Goal: Information Seeking & Learning: Find specific fact

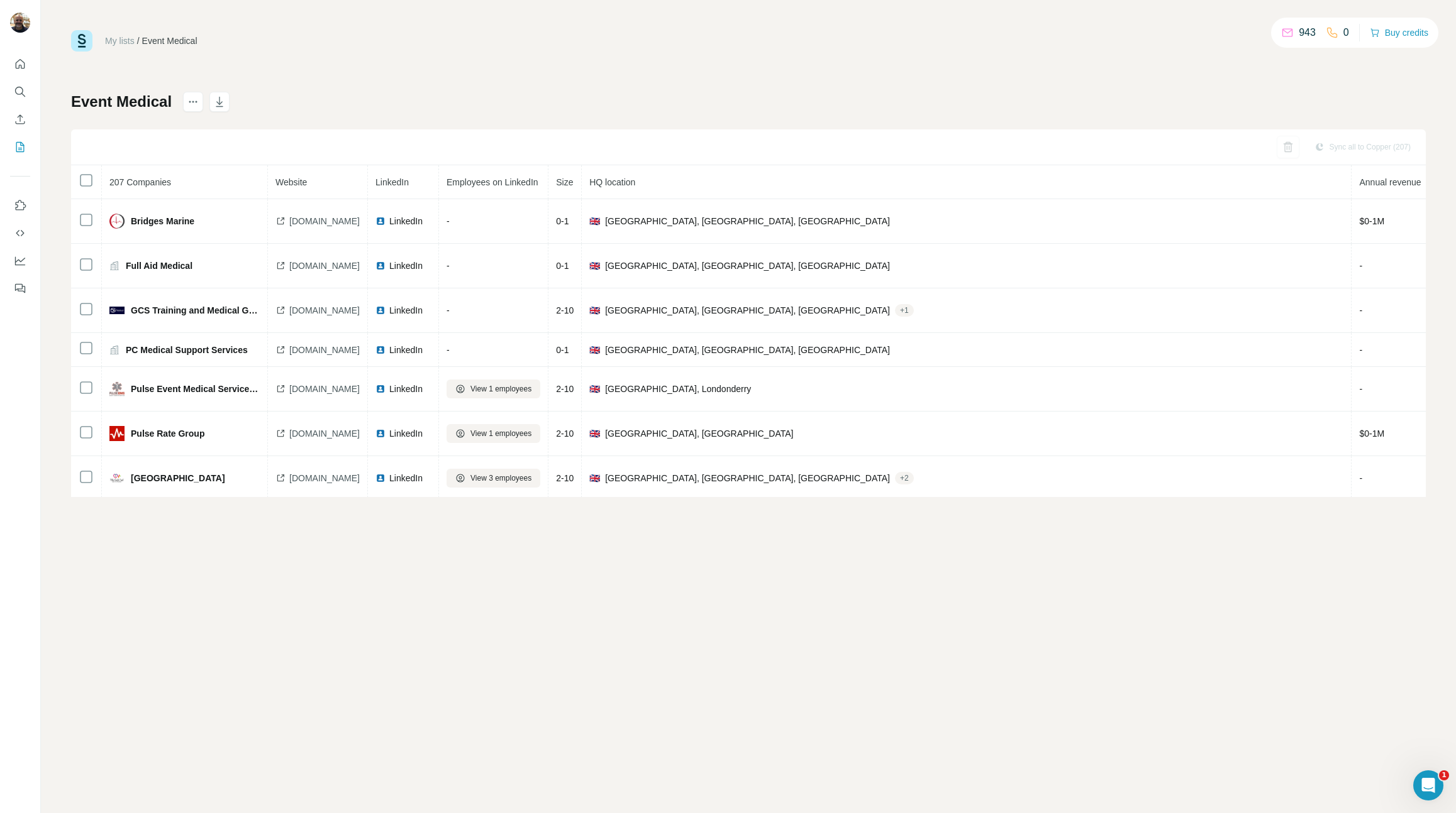
click at [337, 606] on div "My lists / Event Medical 943 0 Buy credits Event Medical Sync all to Copper (20…" at bounding box center [749, 406] width 1415 height 813
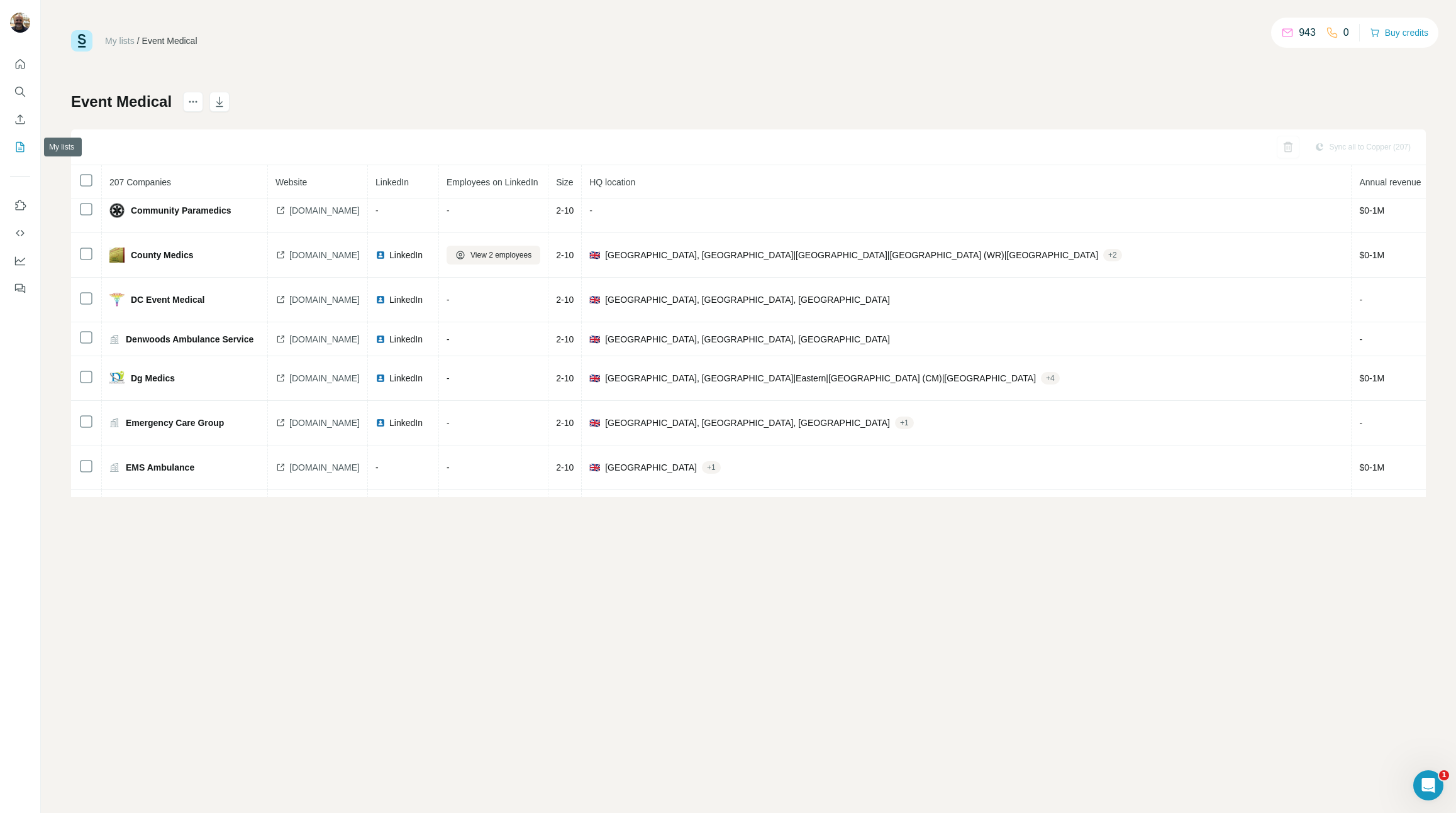
click at [24, 144] on icon "My lists" at bounding box center [20, 147] width 13 height 13
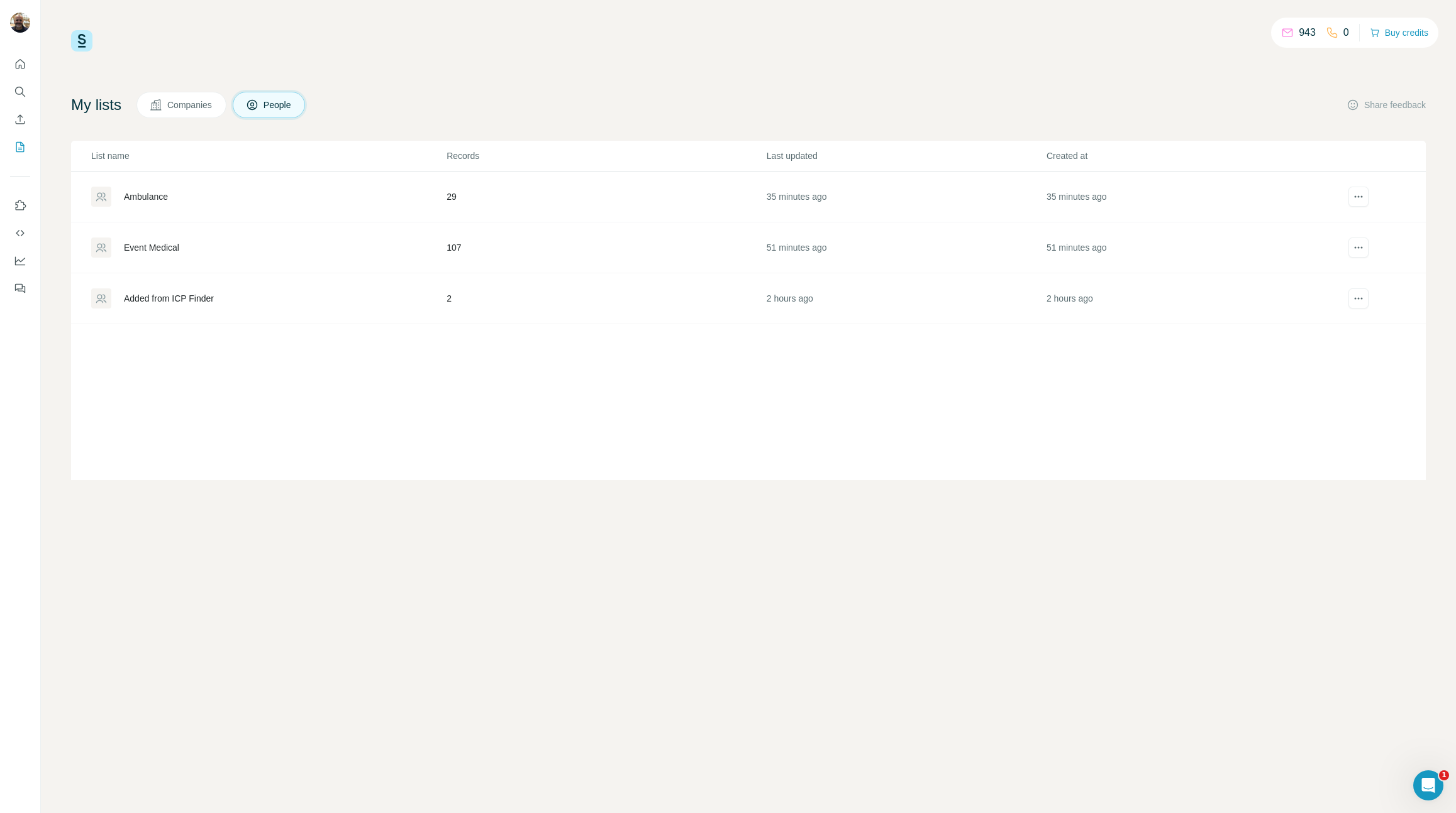
click at [106, 194] on icon at bounding box center [101, 196] width 13 height 13
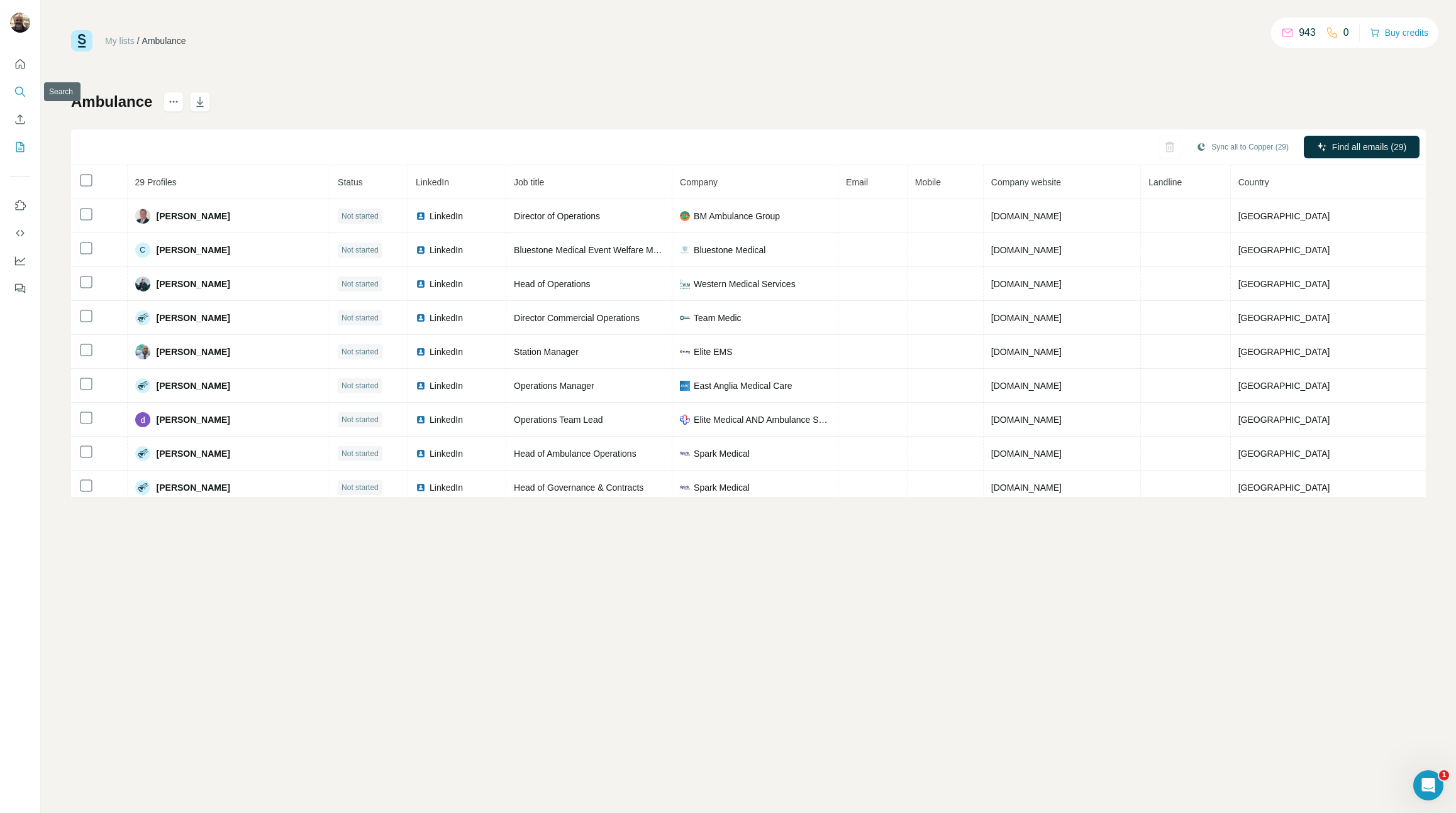
click at [25, 88] on icon "Search" at bounding box center [20, 91] width 13 height 13
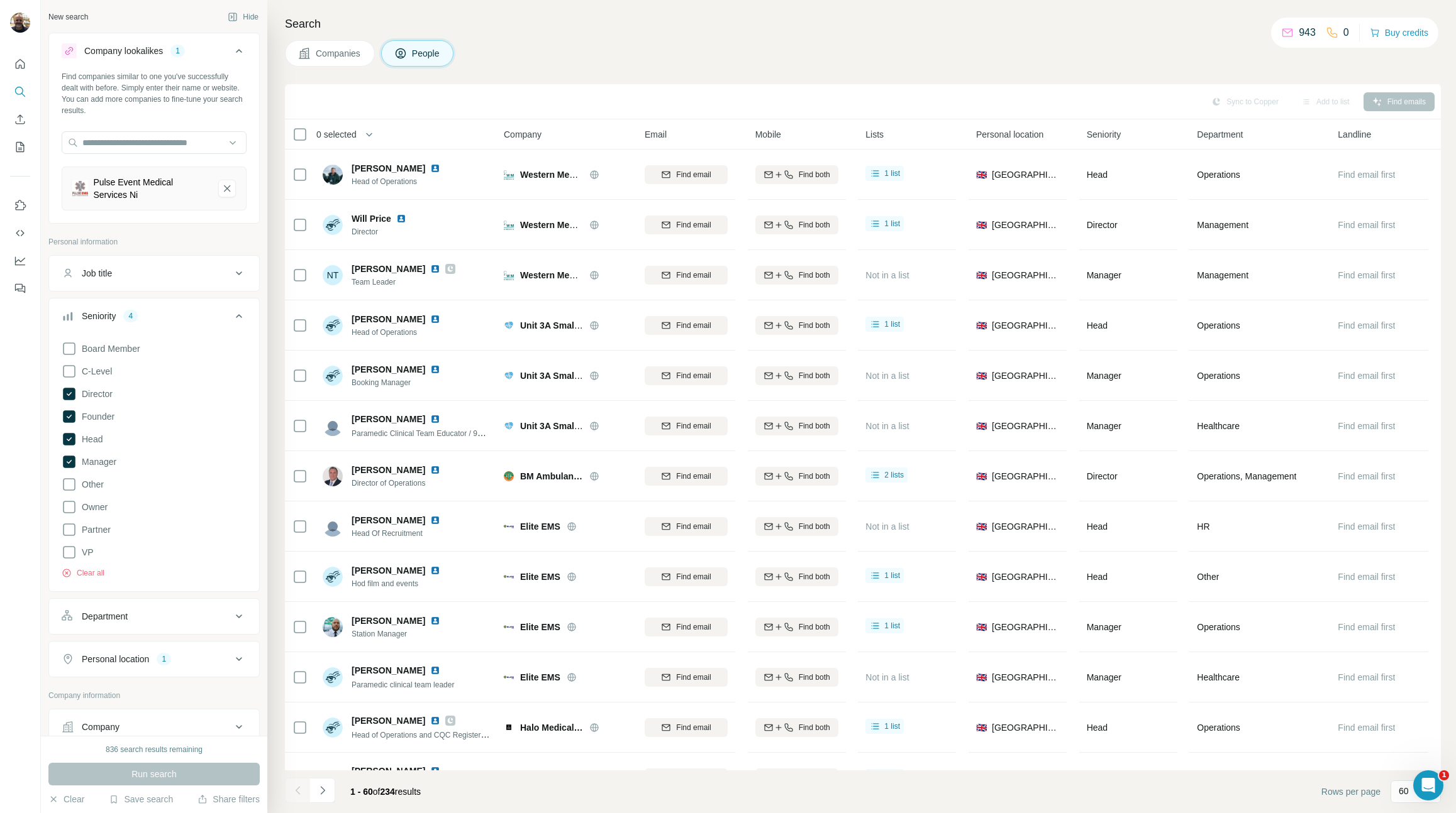
scroll to position [1, 0]
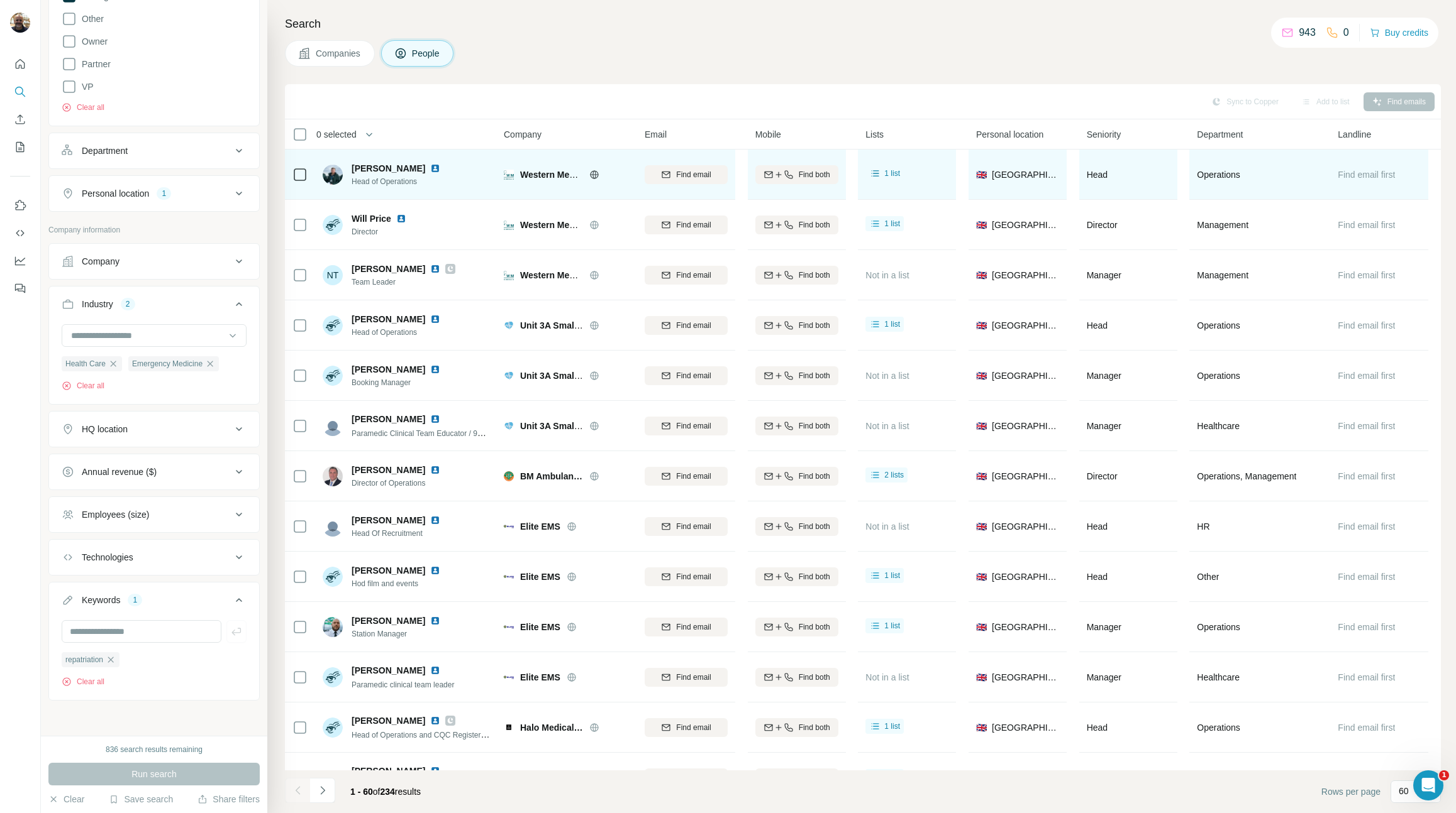
click at [596, 174] on icon at bounding box center [594, 174] width 9 height 1
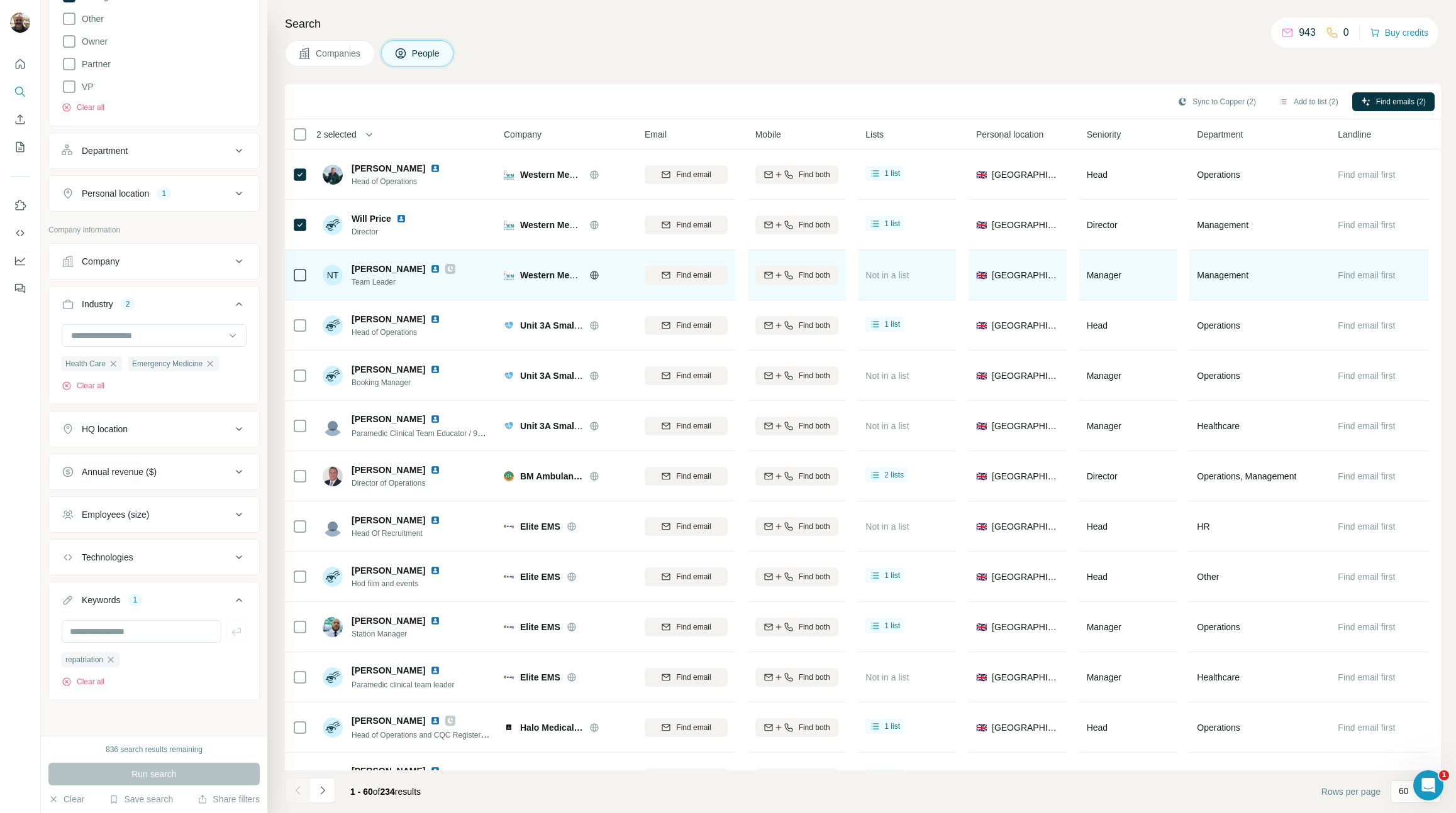
click at [296, 268] on icon at bounding box center [300, 276] width 15 height 15
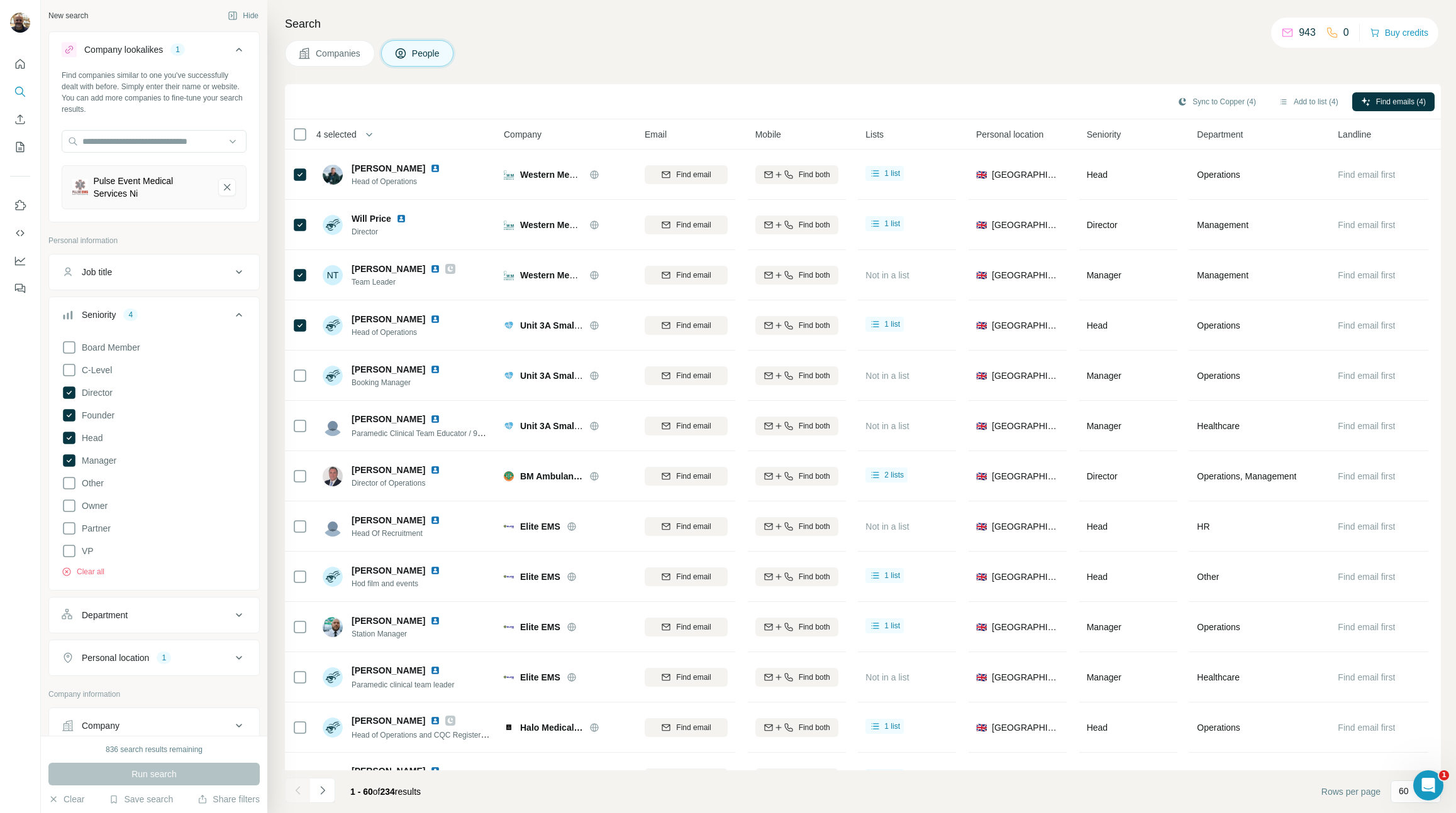
scroll to position [0, 0]
click at [224, 188] on icon "Pulse Event Medical Services Ni-remove-button" at bounding box center [226, 188] width 6 height 6
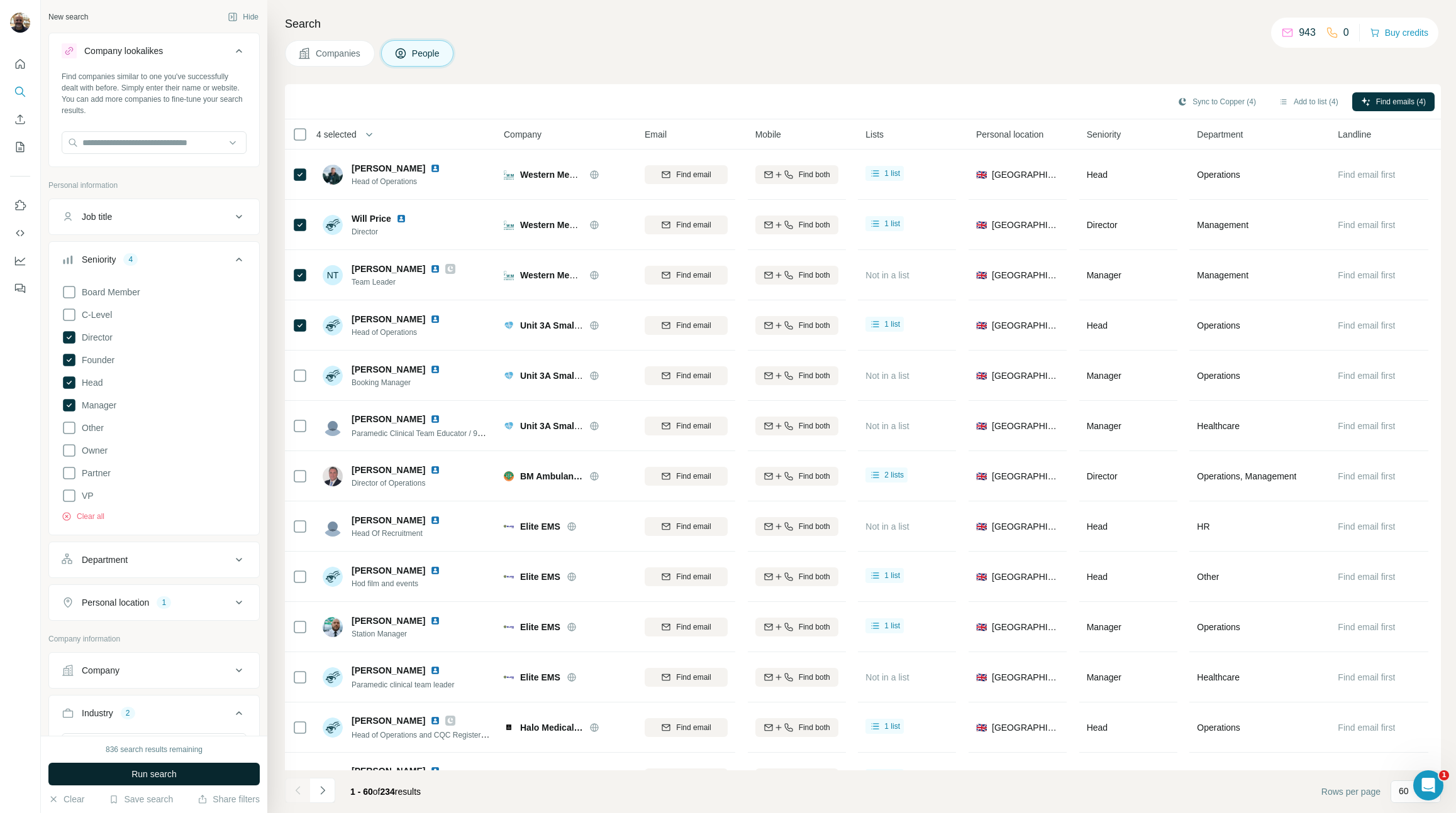
click at [154, 770] on span "Run search" at bounding box center [154, 774] width 45 height 13
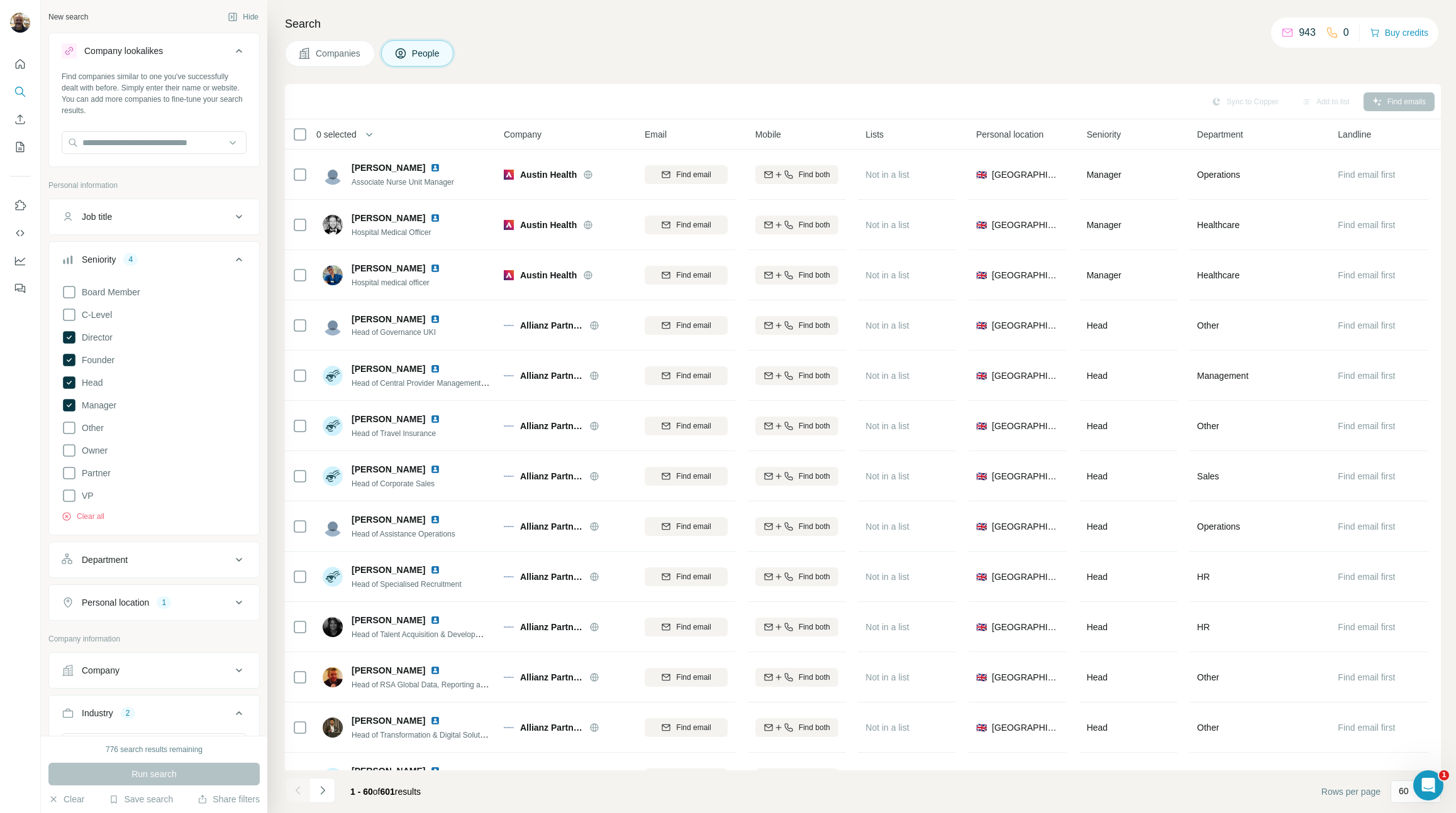
click at [120, 673] on div "Company" at bounding box center [101, 670] width 38 height 13
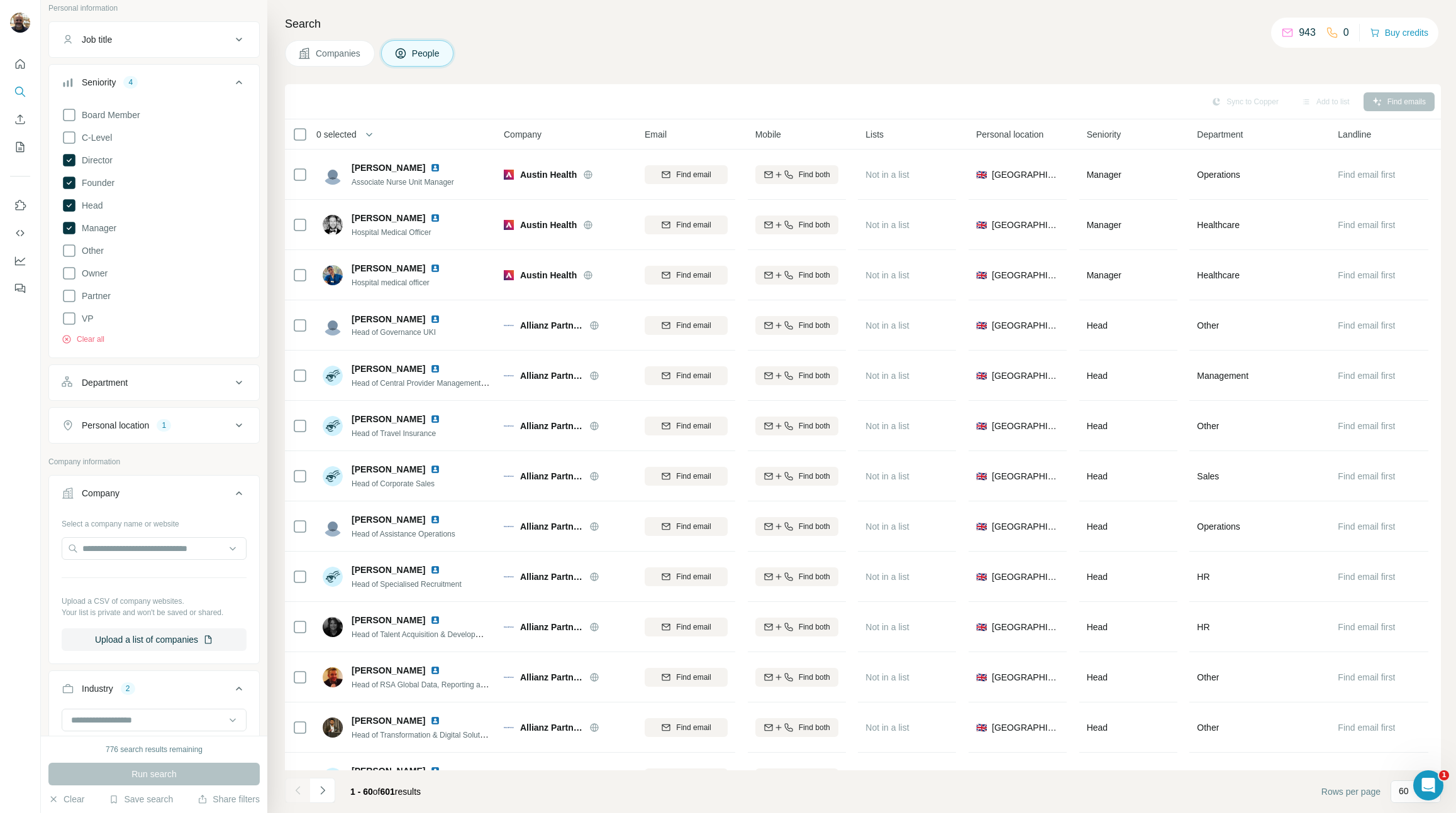
scroll to position [405, 0]
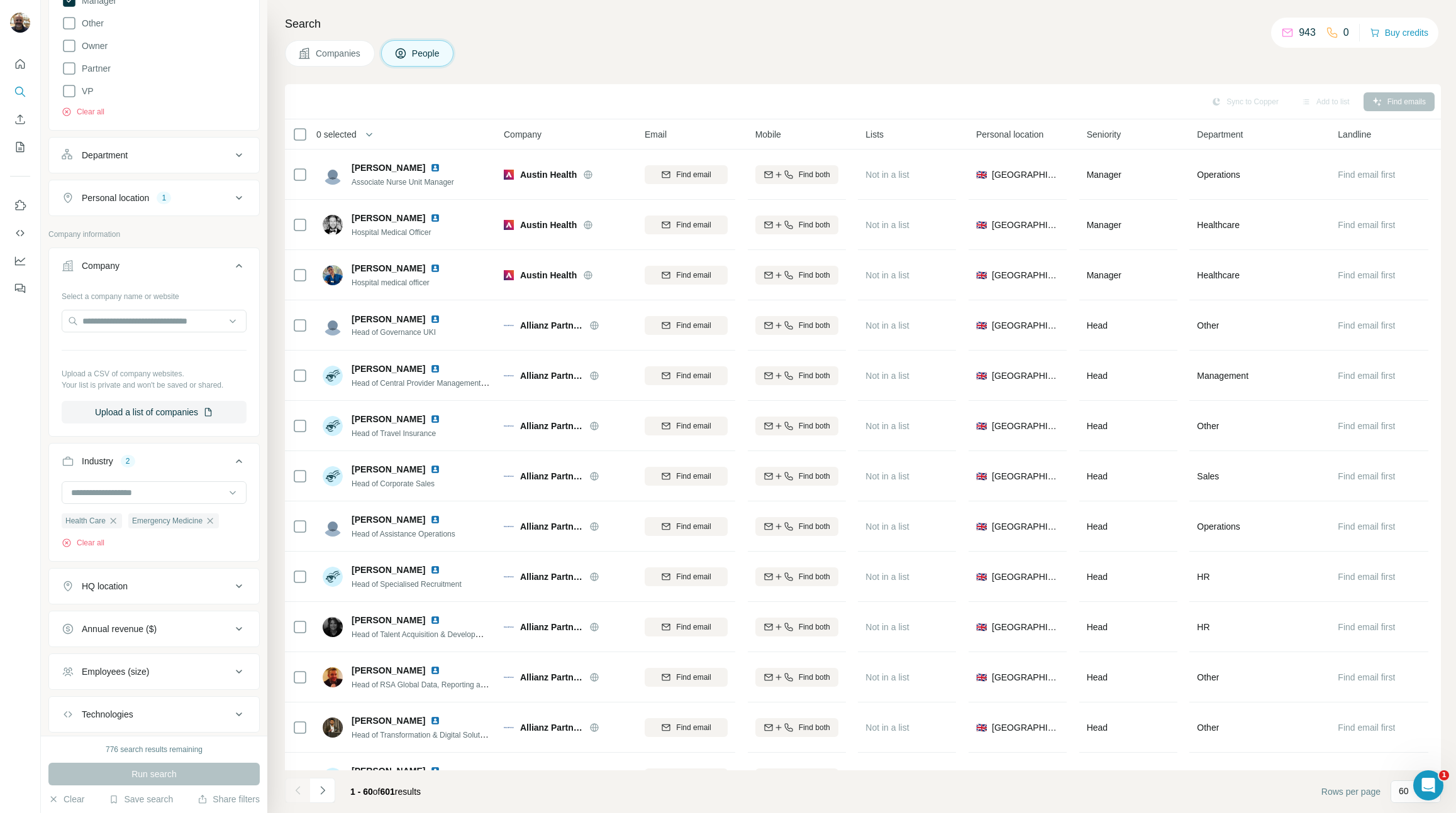
click at [107, 588] on div "HQ location" at bounding box center [105, 586] width 46 height 13
click at [108, 616] on input "text" at bounding box center [154, 617] width 185 height 22
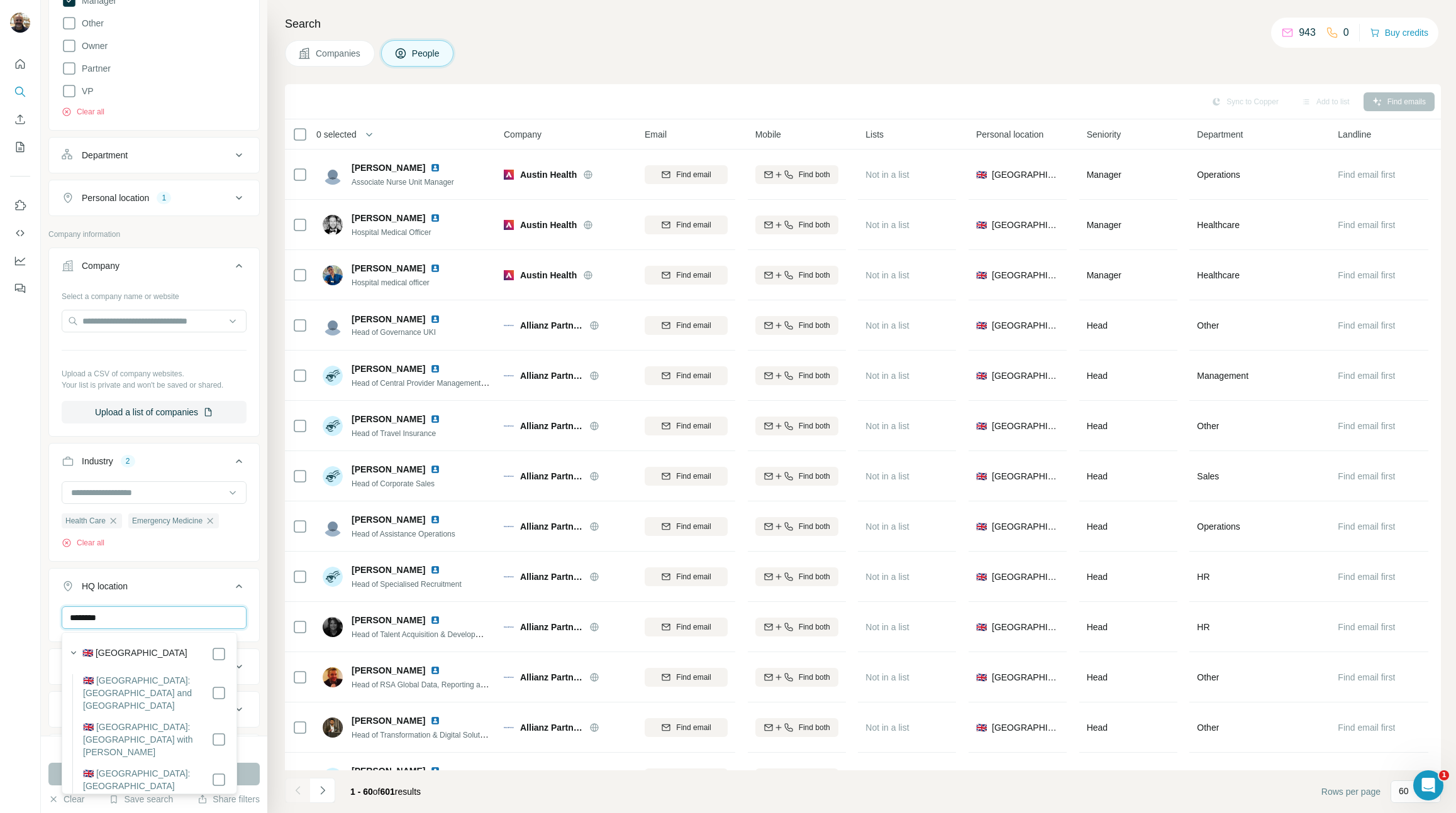
type input "********"
click at [62, 670] on div "🇬🇧 [GEOGRAPHIC_DATA] 🇬🇧 [GEOGRAPHIC_DATA]: [GEOGRAPHIC_DATA] and [GEOGRAPHIC_DA…" at bounding box center [149, 713] width 175 height 162
click at [52, 673] on div "******** [GEOGRAPHIC_DATA] Clear all" at bounding box center [154, 645] width 210 height 78
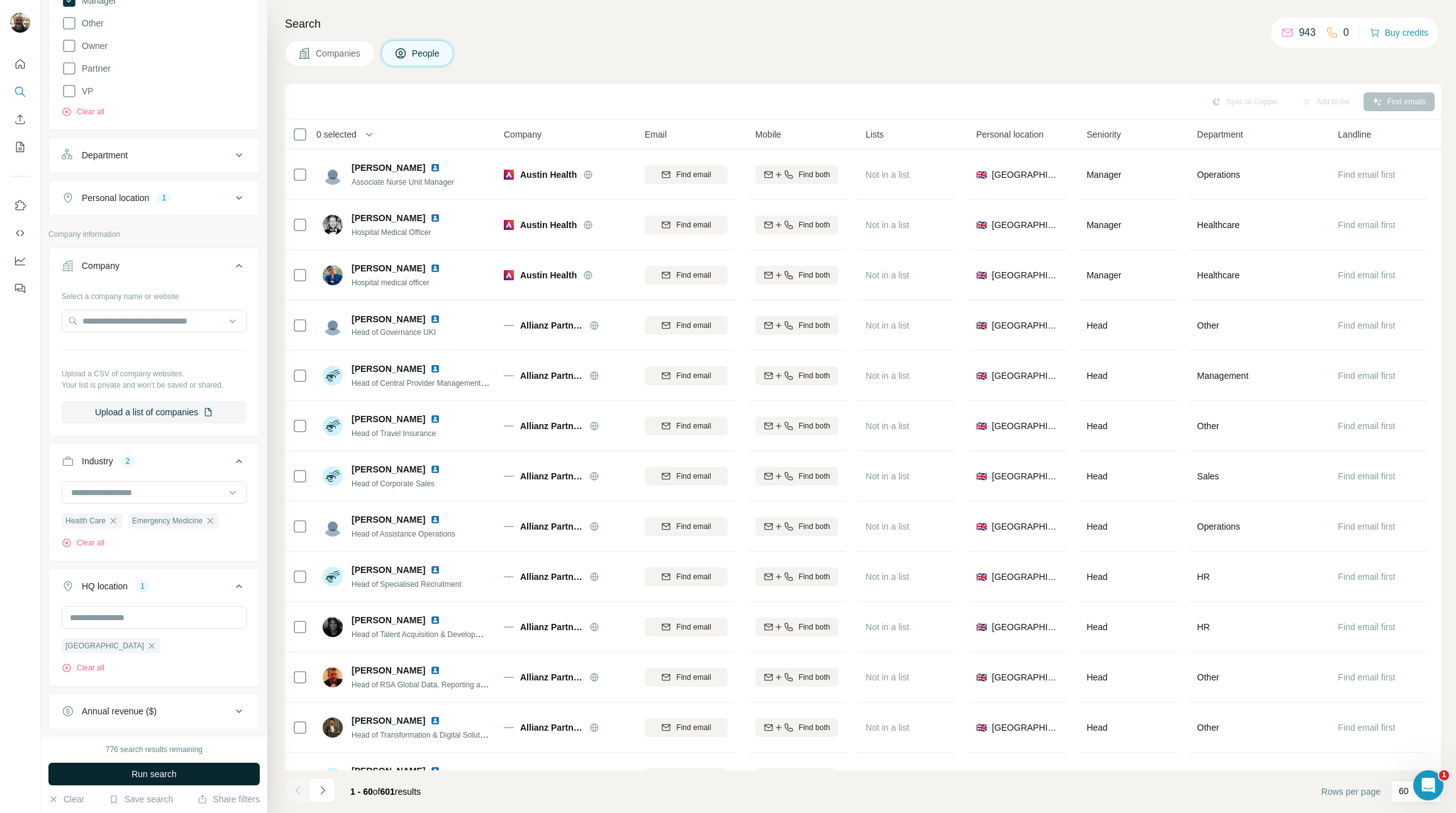
click at [146, 775] on span "Run search" at bounding box center [154, 774] width 45 height 13
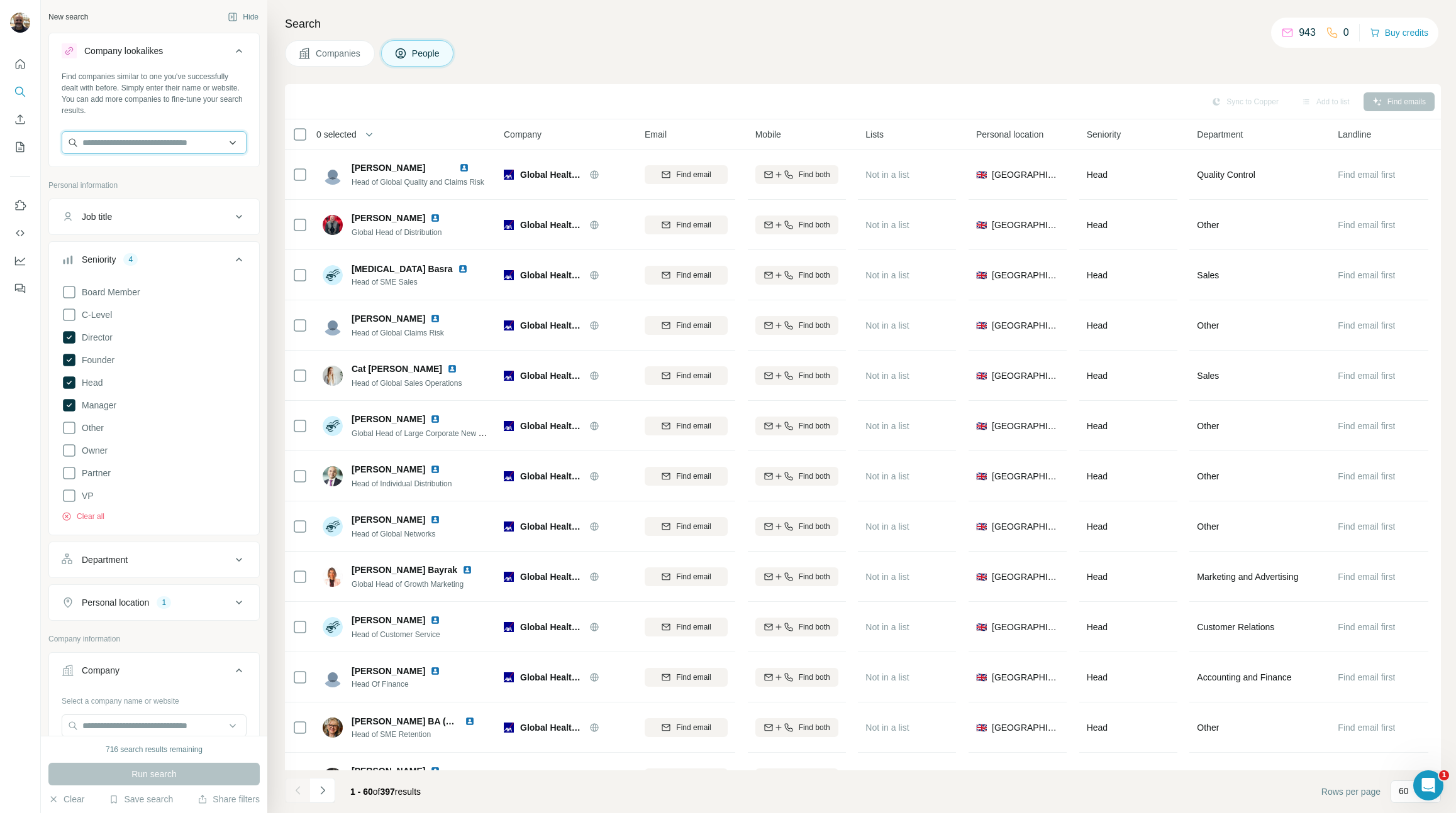
click at [109, 142] on input "text" at bounding box center [154, 143] width 185 height 22
click at [105, 142] on input "**********" at bounding box center [154, 143] width 185 height 22
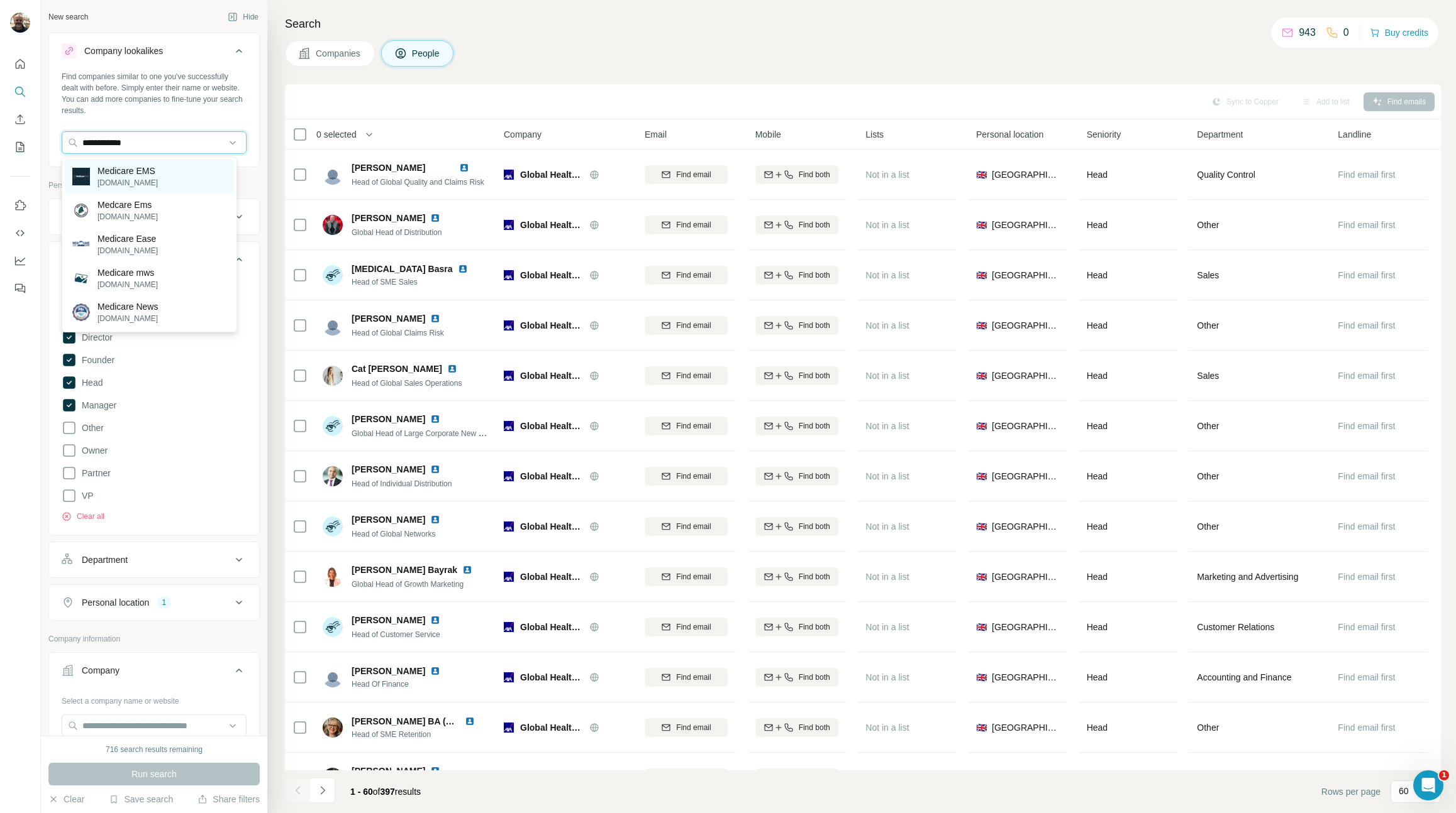
type input "**********"
click at [97, 180] on p "[DOMAIN_NAME]" at bounding box center [127, 183] width 61 height 11
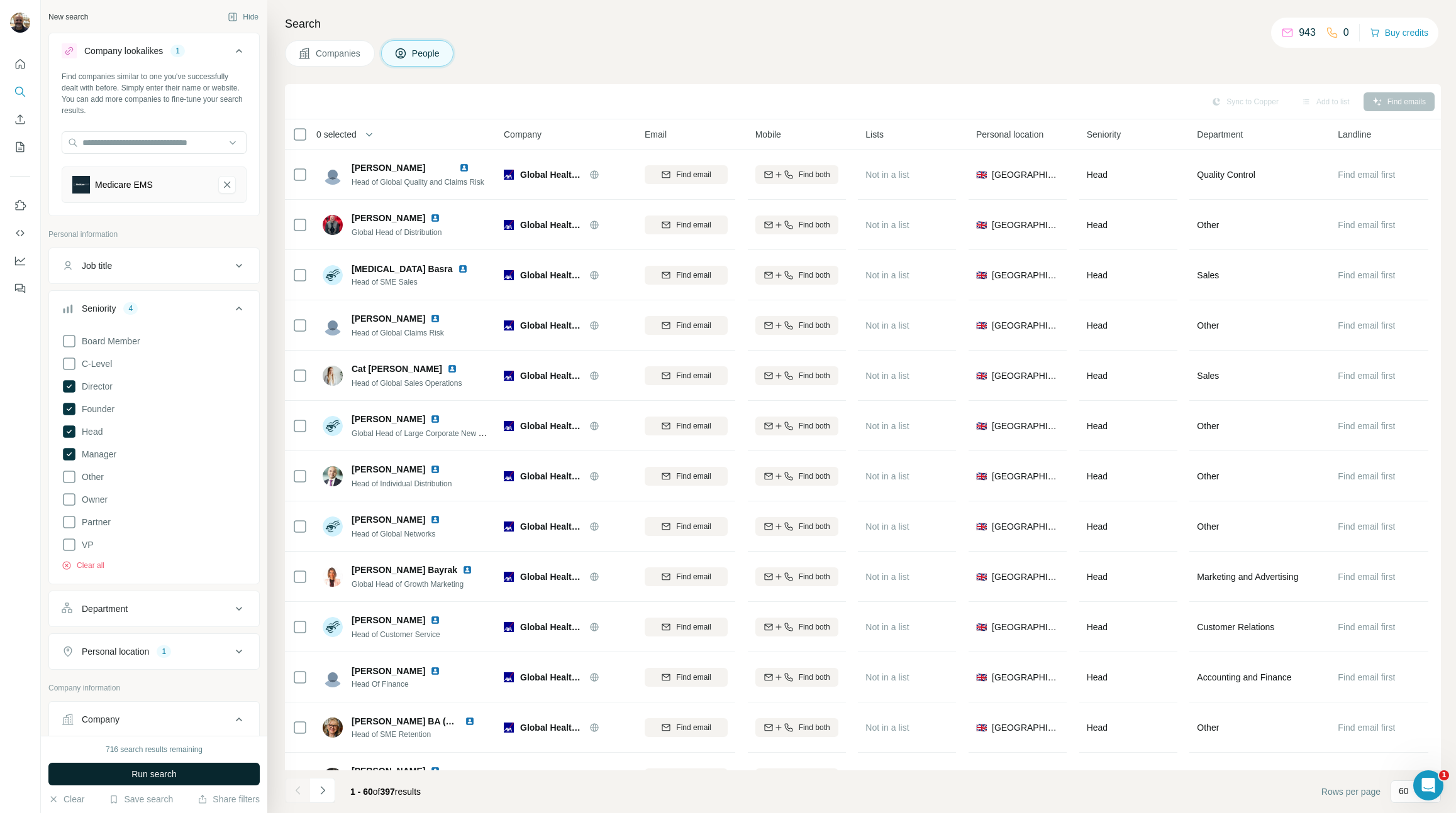
click at [121, 763] on button "Run search" at bounding box center [154, 775] width 211 height 22
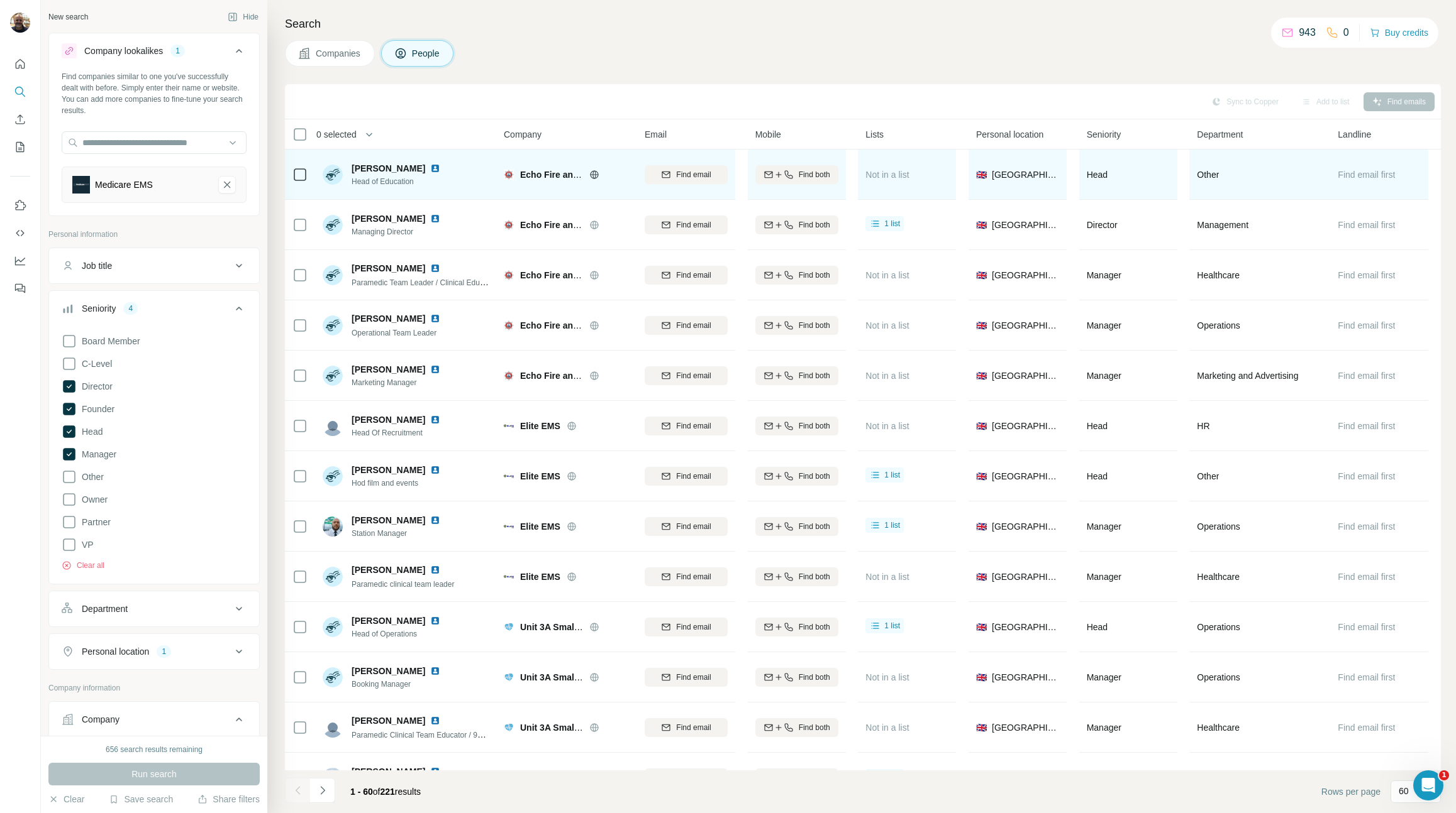
click at [596, 176] on icon at bounding box center [595, 175] width 10 height 10
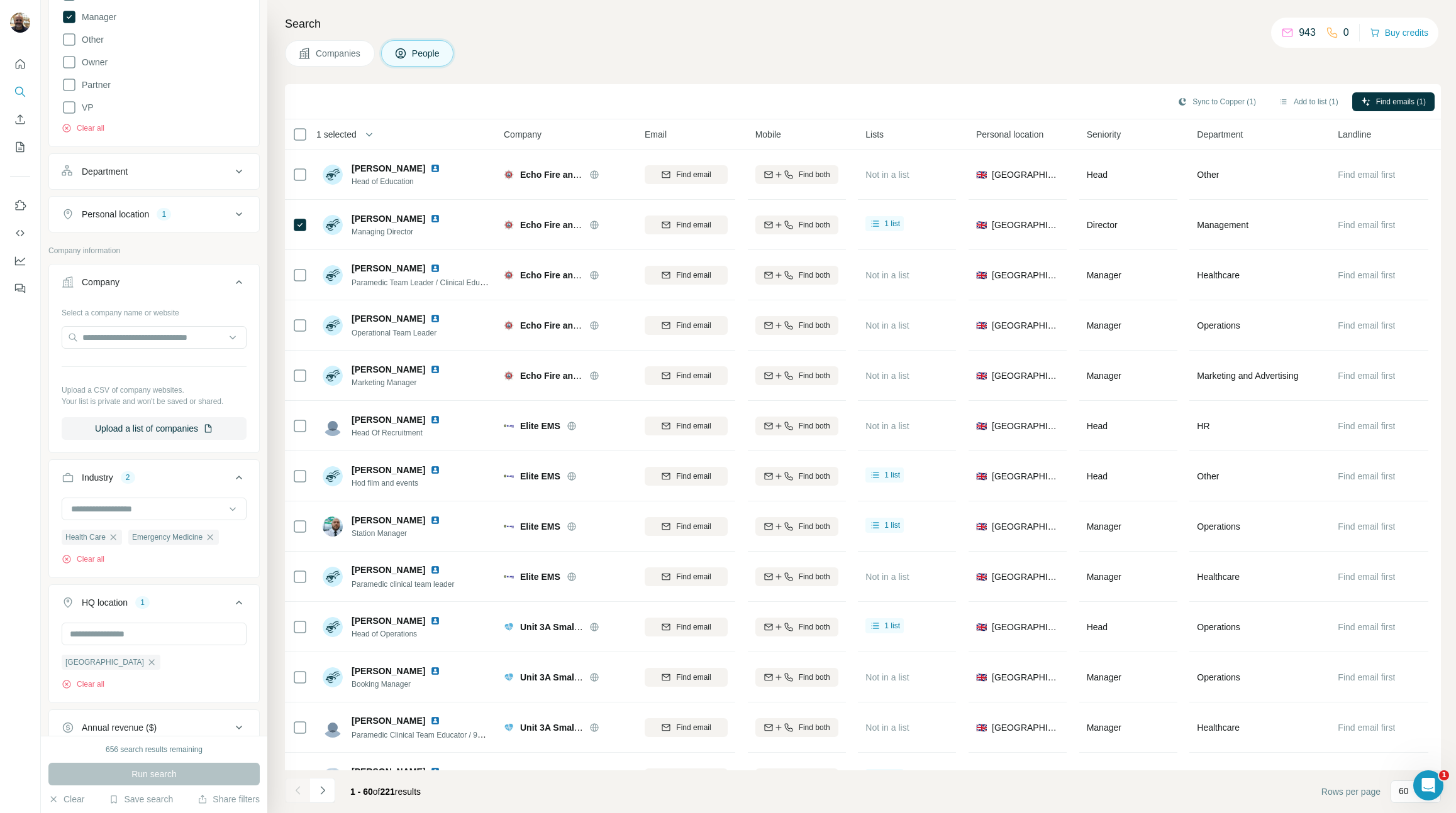
scroll to position [695, 0]
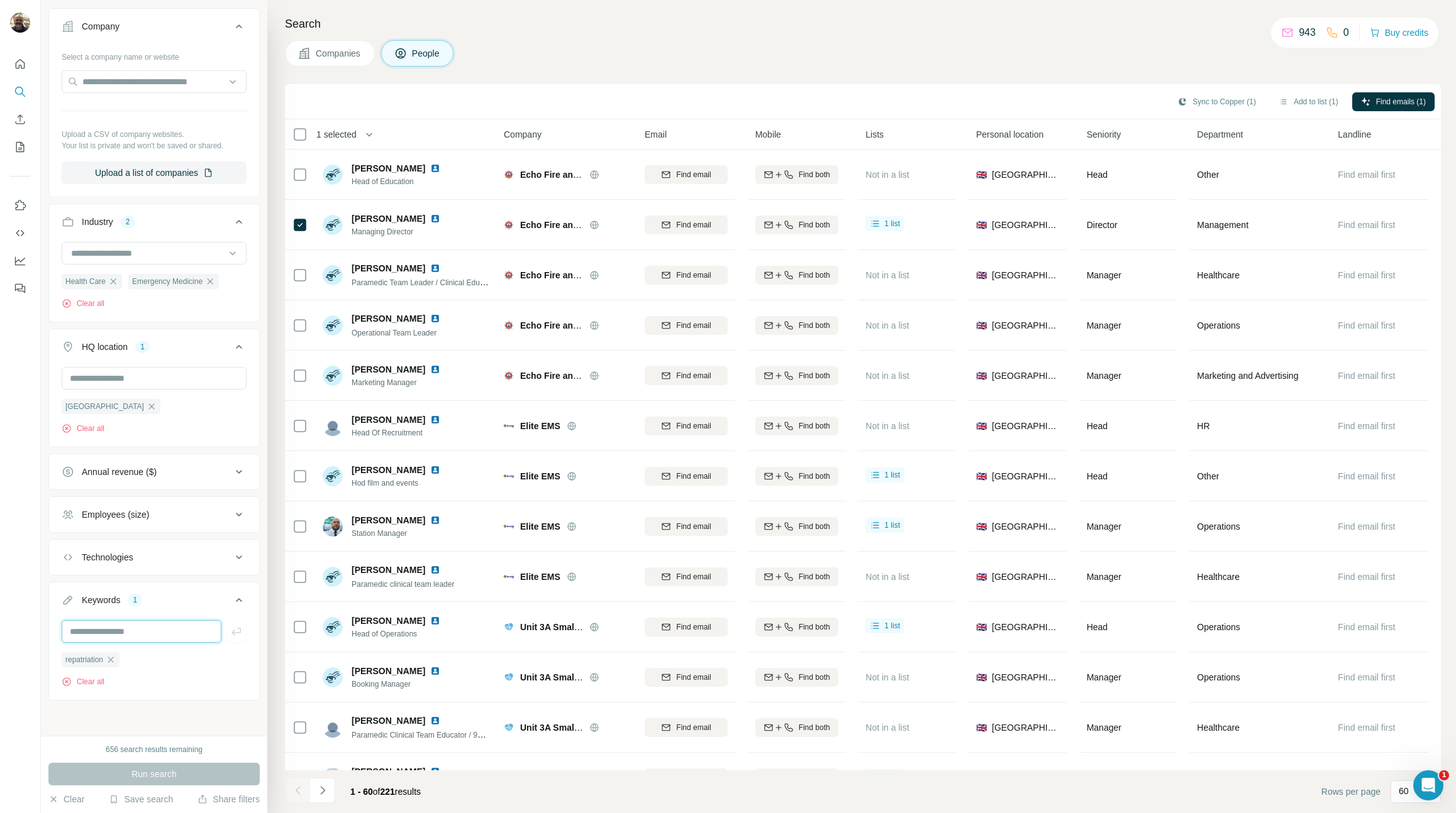
click at [95, 633] on input "text" at bounding box center [141, 631] width 160 height 22
type input "**********"
click at [230, 632] on icon "button" at bounding box center [236, 631] width 13 height 13
click at [112, 634] on input "text" at bounding box center [141, 631] width 160 height 22
type input "*********"
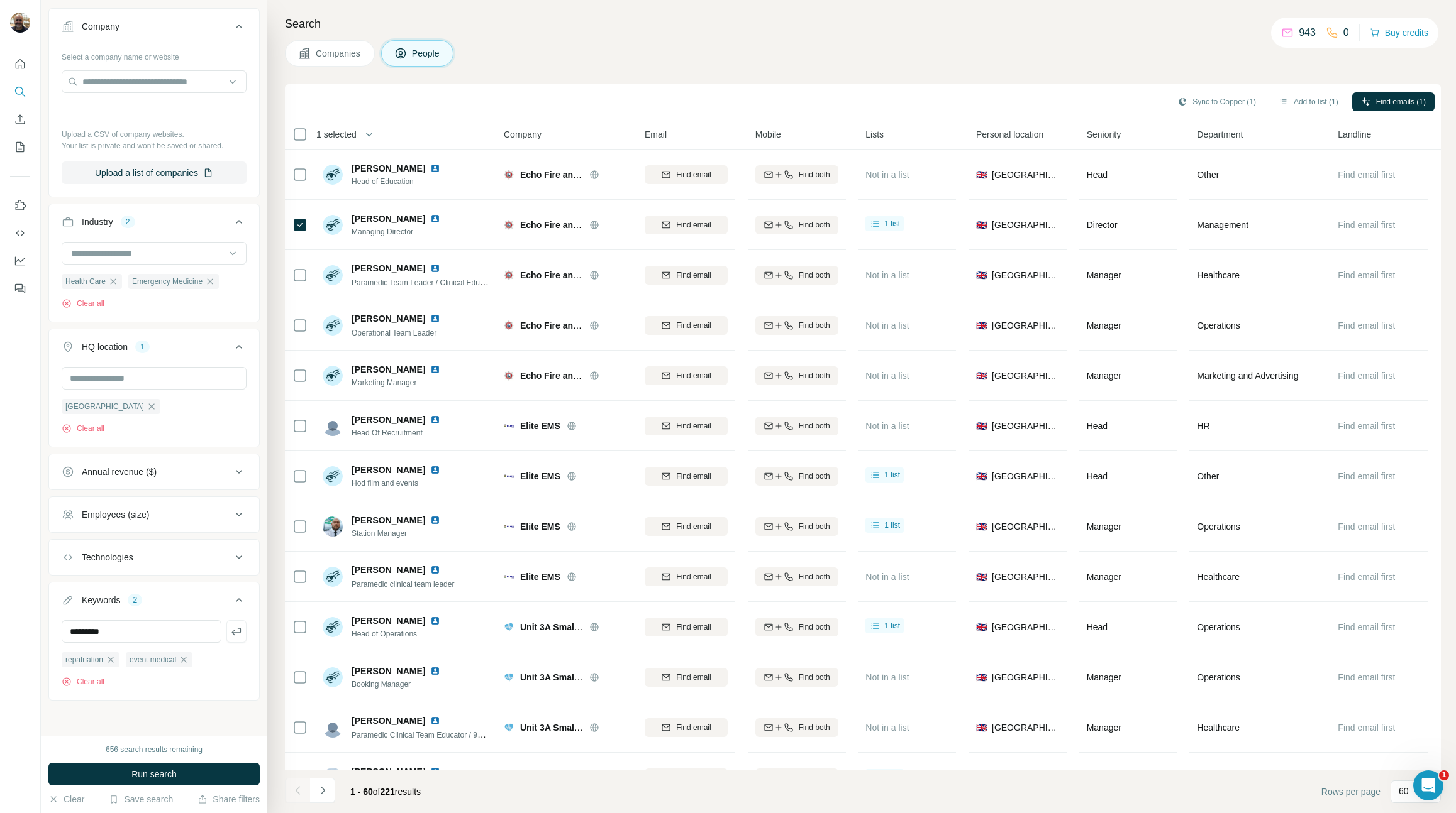
click at [232, 628] on button "button" at bounding box center [237, 631] width 21 height 22
click at [138, 770] on span "Run search" at bounding box center [154, 774] width 45 height 13
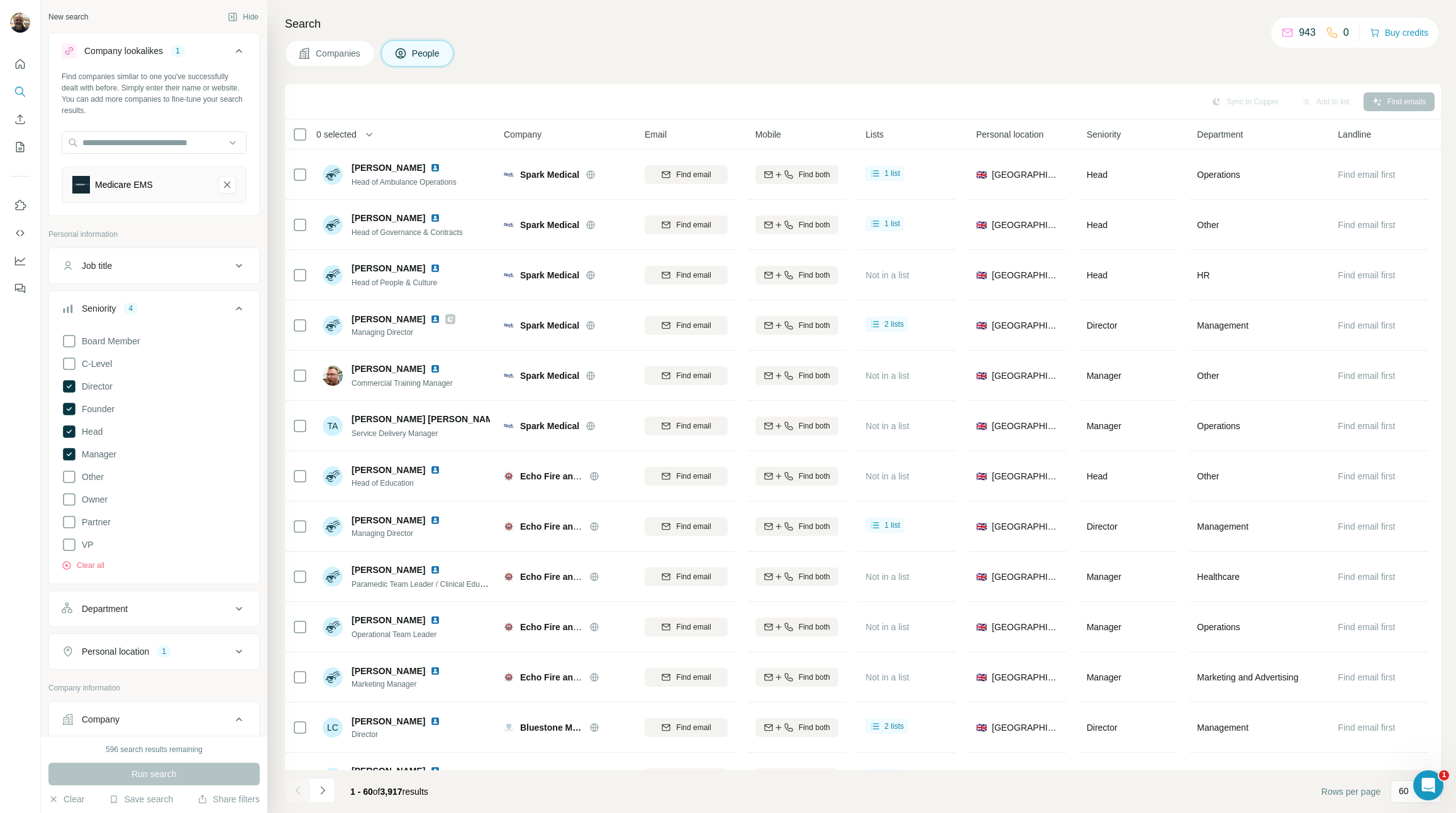
click at [338, 90] on div "Sync to Copper Add to list Find emails" at bounding box center [862, 102] width 1156 height 35
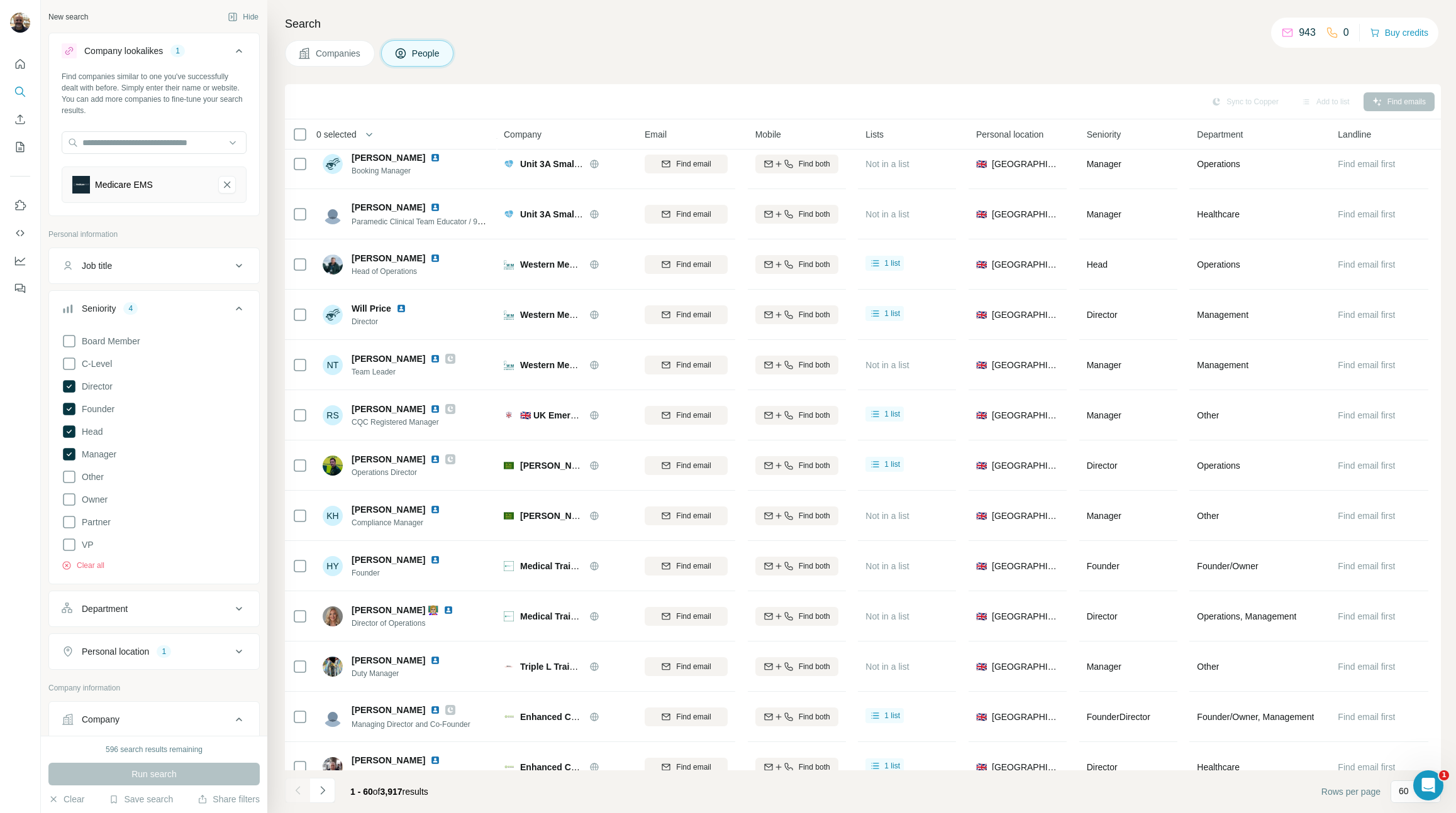
scroll to position [1807, 0]
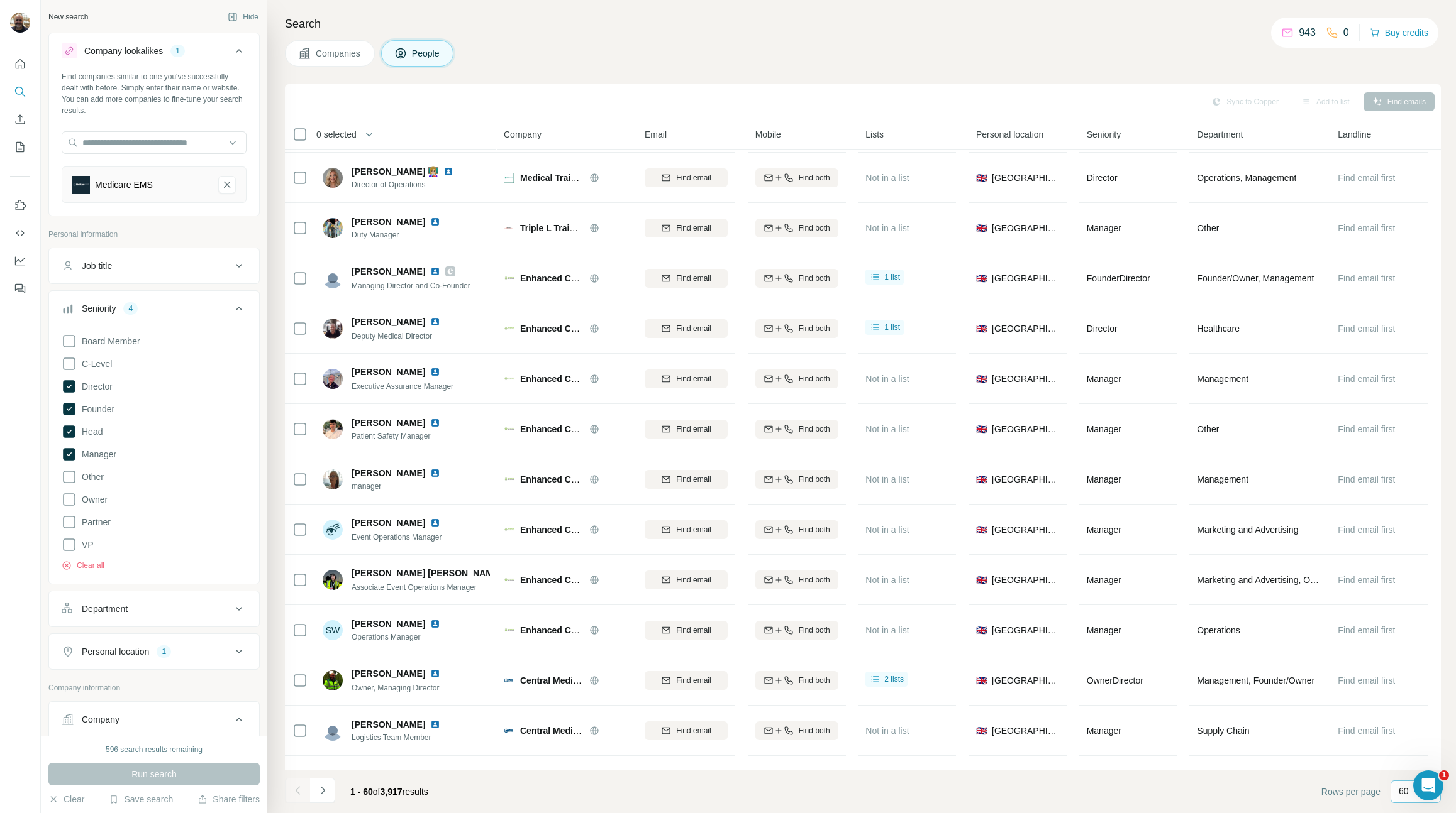
click at [1403, 794] on p "60" at bounding box center [1404, 791] width 10 height 13
click at [1403, 794] on input at bounding box center [1418, 792] width 38 height 14
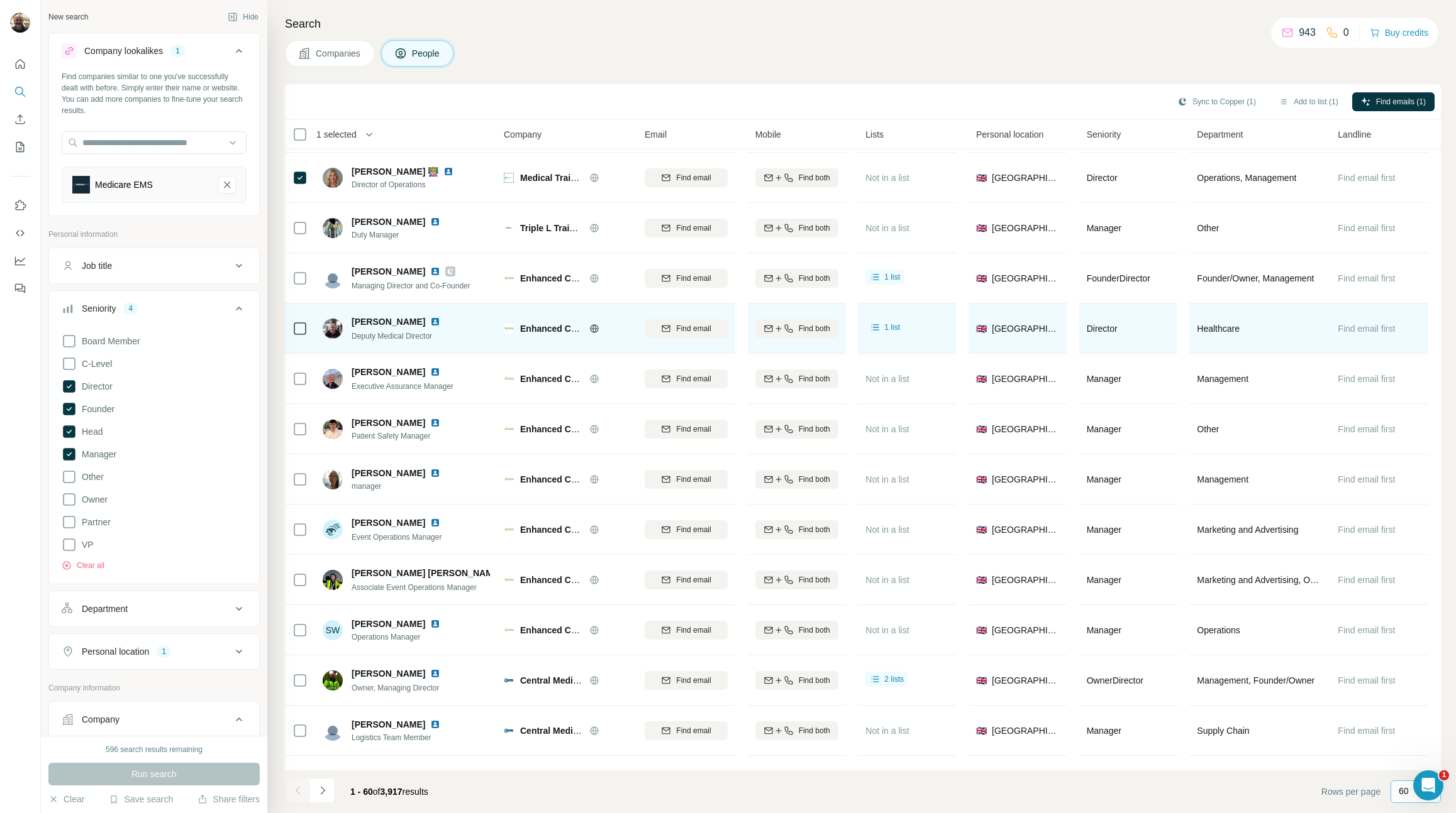
click at [298, 314] on div at bounding box center [300, 328] width 15 height 34
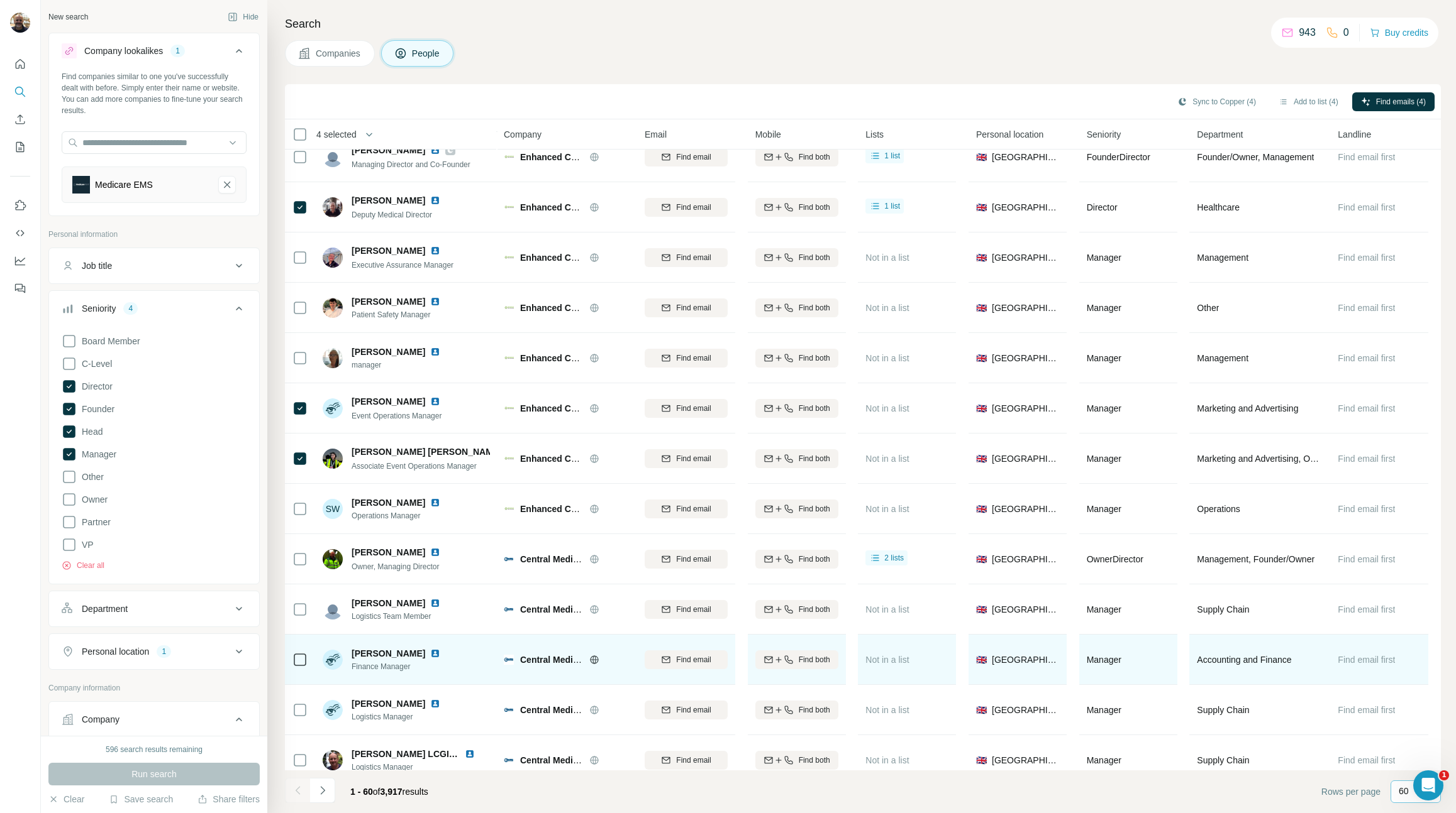
scroll to position [1950, 0]
